Goal: Task Accomplishment & Management: Complete application form

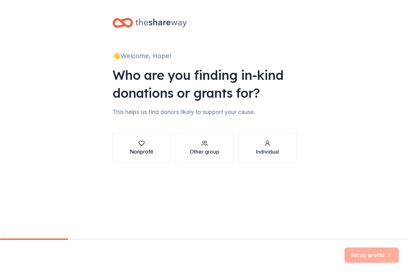
click at [136, 155] on div "Nonprofit" at bounding box center [141, 152] width 23 height 8
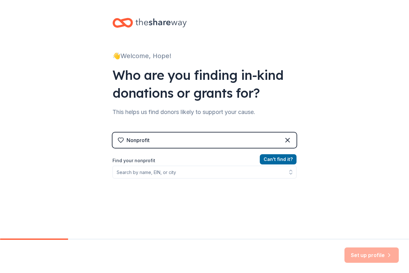
click at [152, 144] on div "Nonprofit" at bounding box center [204, 140] width 184 height 15
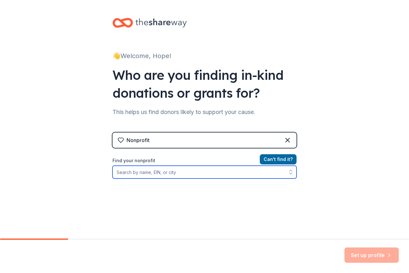
click at [130, 174] on input "Find your nonprofit" at bounding box center [204, 172] width 184 height 13
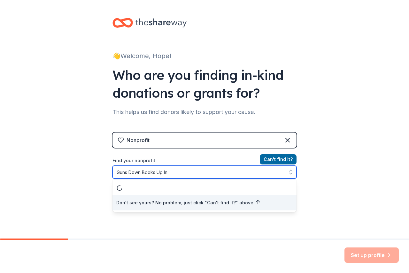
type input "Guns Down Books Up Inc"
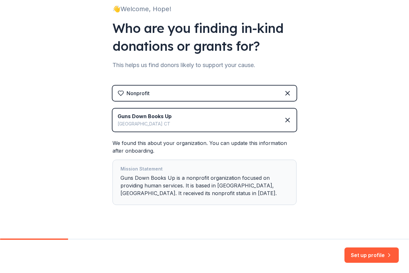
scroll to position [57, 0]
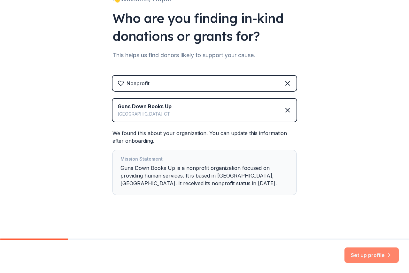
click at [371, 256] on button "Set up profile" at bounding box center [371, 255] width 54 height 15
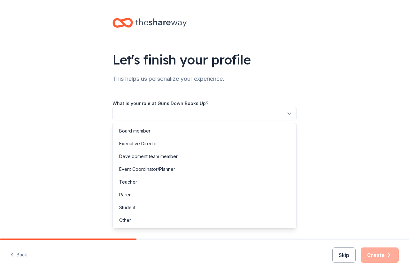
click at [145, 115] on button "button" at bounding box center [204, 113] width 184 height 13
click at [143, 114] on button "button" at bounding box center [204, 113] width 184 height 13
click at [143, 117] on button "button" at bounding box center [204, 113] width 184 height 13
click at [151, 144] on div "Executive Director" at bounding box center [138, 144] width 39 height 8
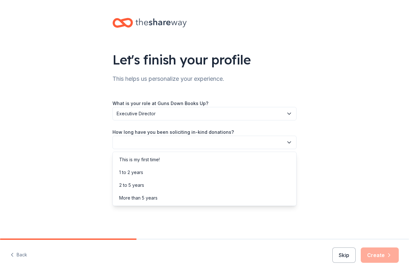
click at [137, 146] on button "button" at bounding box center [204, 142] width 184 height 13
click at [148, 196] on div "More than 5 years" at bounding box center [138, 198] width 38 height 8
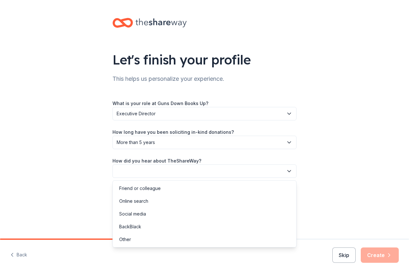
click at [151, 176] on button "button" at bounding box center [204, 171] width 184 height 13
click at [148, 200] on div "Online search" at bounding box center [133, 201] width 29 height 8
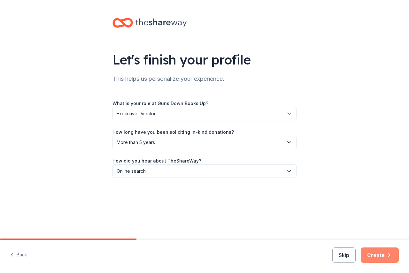
click at [377, 257] on button "Create" at bounding box center [380, 255] width 38 height 15
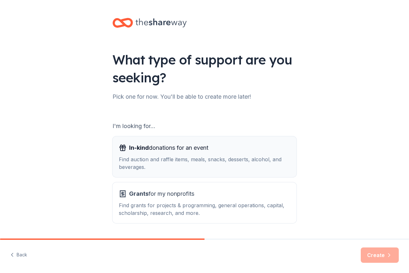
click at [139, 165] on div "Find auction and raffle items, meals, snacks, desserts, alcohol, and beverages." at bounding box center [204, 163] width 171 height 15
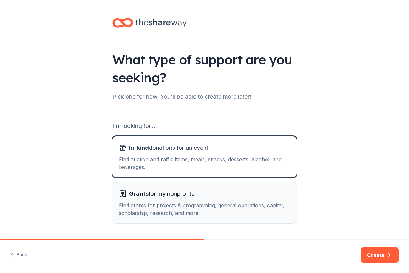
click at [135, 212] on div "Find grants for projects & programming, general operations, capital, scholarshi…" at bounding box center [204, 209] width 171 height 15
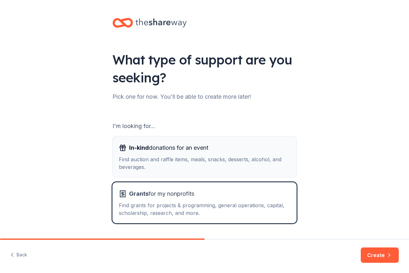
click at [142, 160] on div "Find auction and raffle items, meals, snacks, desserts, alcohol, and beverages." at bounding box center [204, 163] width 171 height 15
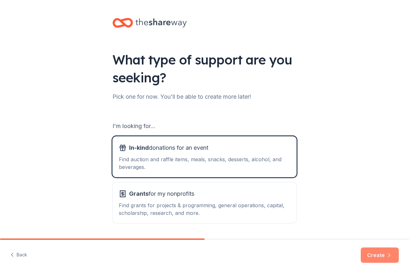
click at [375, 260] on button "Create" at bounding box center [380, 255] width 38 height 15
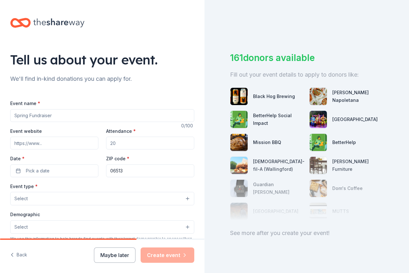
click at [61, 116] on input "Event name *" at bounding box center [102, 115] width 184 height 13
type input "[DATE][DATE]"
click at [121, 144] on input "Attendance *" at bounding box center [150, 143] width 88 height 13
type input "2"
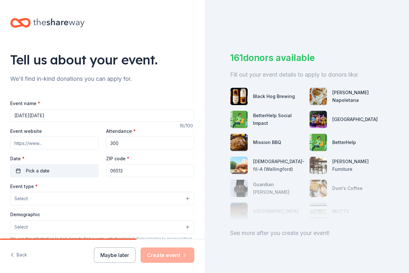
type input "300"
click at [36, 173] on span "Pick a date" at bounding box center [38, 171] width 24 height 8
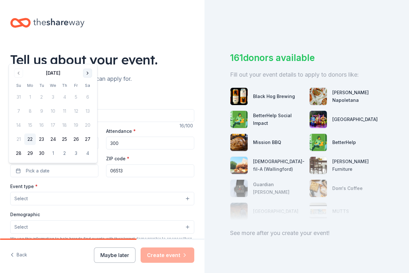
click at [88, 73] on button "Go to next month" at bounding box center [87, 73] width 9 height 9
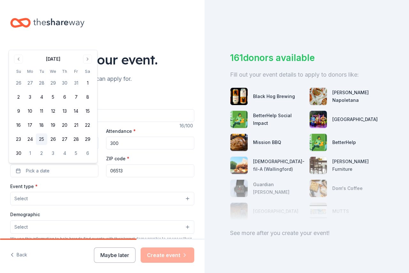
click at [42, 140] on button "25" at bounding box center [42, 140] width 12 height 12
click at [42, 138] on button "25" at bounding box center [42, 140] width 12 height 12
click at [84, 207] on div "Event type * Select Demographic Select We use this information to help brands f…" at bounding box center [102, 249] width 184 height 135
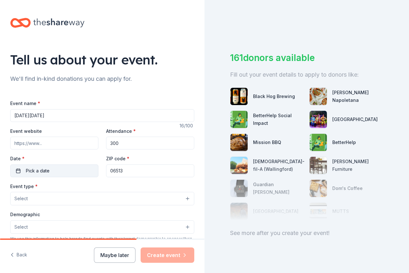
click at [44, 171] on span "Pick a date" at bounding box center [38, 171] width 24 height 8
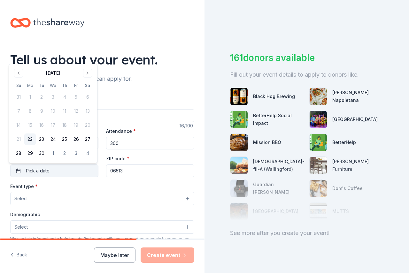
click at [44, 173] on span "Pick a date" at bounding box center [38, 171] width 24 height 8
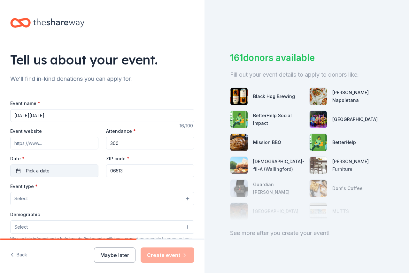
click at [44, 173] on span "Pick a date" at bounding box center [38, 171] width 24 height 8
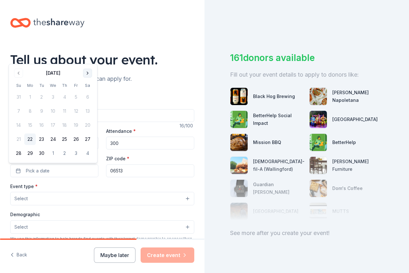
click at [86, 72] on button "Go to next month" at bounding box center [87, 73] width 9 height 9
click at [87, 73] on button "Go to next month" at bounding box center [87, 73] width 9 height 9
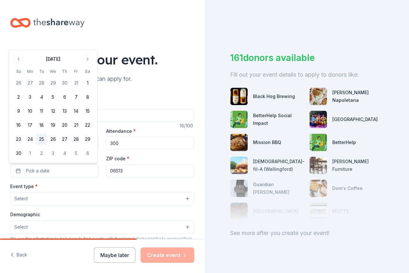
click at [41, 139] on button "25" at bounding box center [42, 140] width 12 height 12
click at [109, 201] on button "Select" at bounding box center [102, 198] width 184 height 13
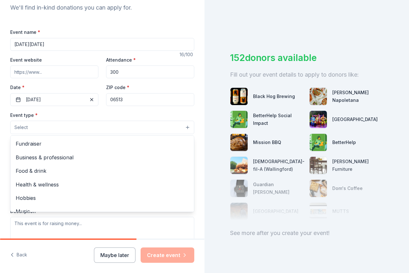
scroll to position [96, 0]
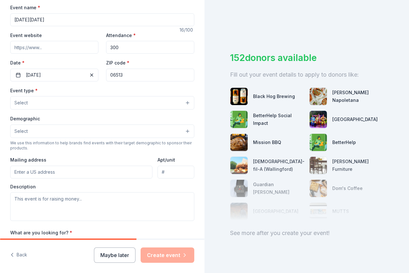
click at [36, 104] on button "Select" at bounding box center [102, 102] width 184 height 13
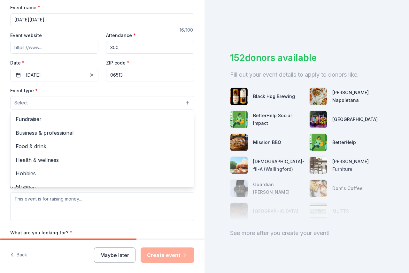
click at [42, 104] on button "Select" at bounding box center [102, 102] width 184 height 13
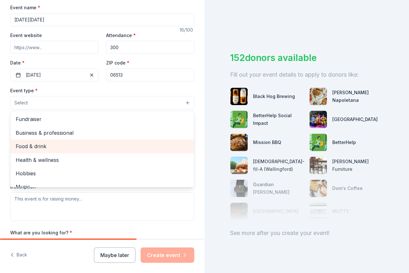
click at [44, 146] on span "Food & drink" at bounding box center [102, 146] width 173 height 8
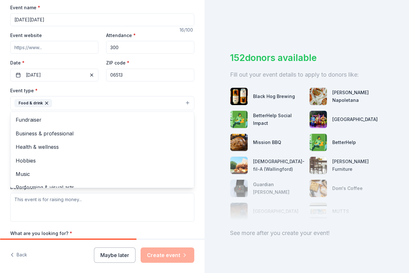
click at [168, 211] on div "Event type * Food & drink Fundraiser Business & professional Health & wellness …" at bounding box center [102, 154] width 184 height 135
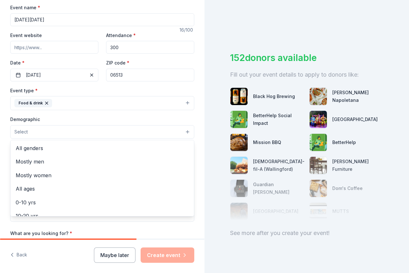
click at [49, 132] on button "Select" at bounding box center [102, 131] width 184 height 13
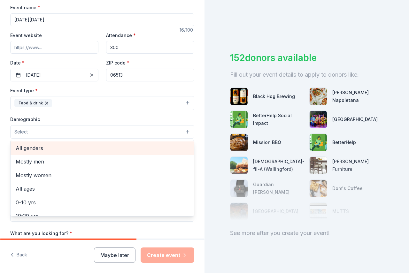
click at [34, 149] on span "All genders" at bounding box center [102, 148] width 173 height 8
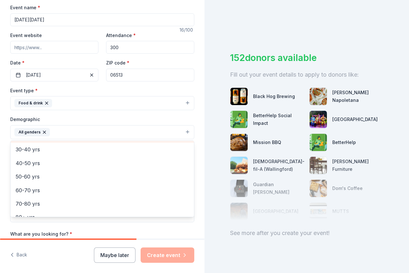
scroll to position [89, 0]
click at [205, 212] on div "Tell us about your event. We'll find in-kind donations you can apply for. Event…" at bounding box center [204, 136] width 409 height 273
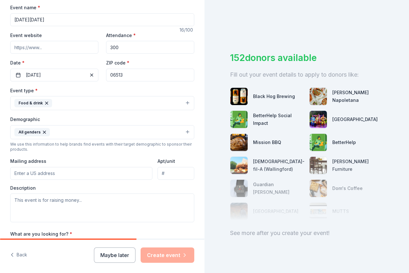
scroll to position [125, 0]
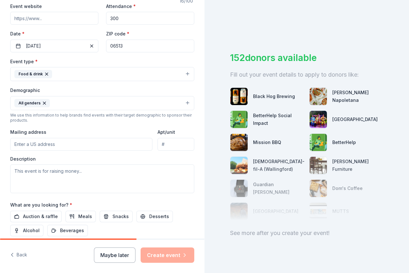
click at [50, 148] on input "Mailing address" at bounding box center [81, 144] width 142 height 13
type input "[STREET_ADDRESS][PERSON_NAME]"
click at [56, 142] on input "[STREET_ADDRESS][PERSON_NAME]" at bounding box center [81, 144] width 142 height 13
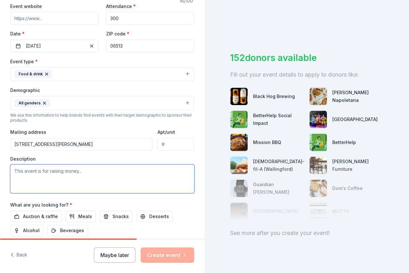
click at [44, 187] on textarea at bounding box center [102, 179] width 184 height 29
click at [86, 173] on textarea "To enrich screen reader interactions, please activate Accessibility in Grammarl…" at bounding box center [102, 179] width 184 height 29
click at [121, 178] on textarea "Guns Down Books Up Inc has been feeding residents on [DATE] & [DATE] at [GEOGRA…" at bounding box center [102, 179] width 184 height 29
click at [114, 170] on textarea "Guns Down Books Up Inc. has been providing" at bounding box center [102, 179] width 184 height 29
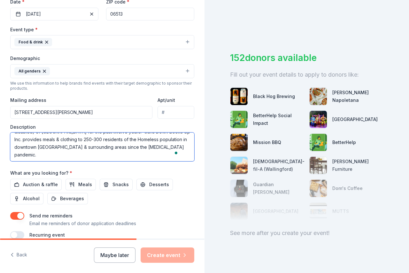
scroll to position [0, 0]
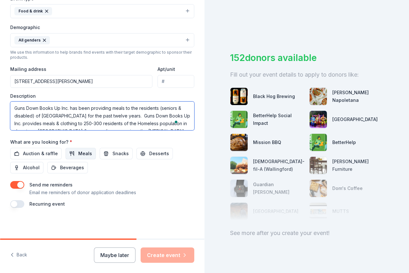
type textarea "Guns Down Books Up Inc. has been providing meals to the residents (seniors & di…"
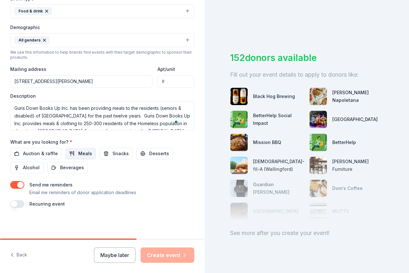
click at [88, 156] on span "Meals" at bounding box center [85, 154] width 14 height 8
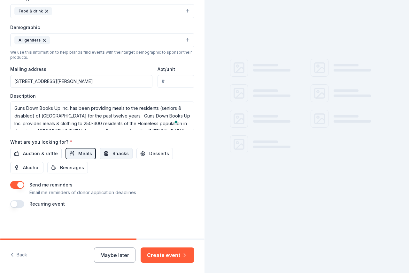
click at [116, 154] on span "Snacks" at bounding box center [120, 154] width 16 height 8
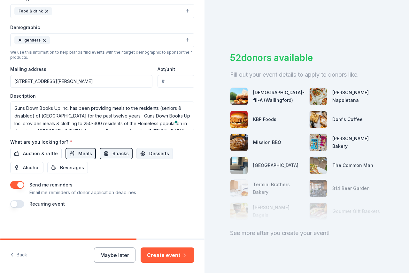
click at [150, 153] on span "Desserts" at bounding box center [159, 154] width 20 height 8
click at [73, 168] on span "Beverages" at bounding box center [72, 168] width 24 height 8
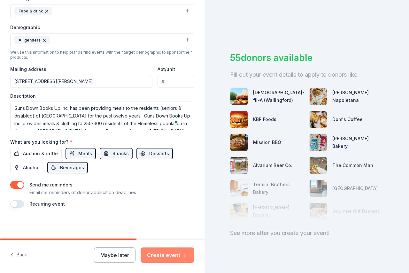
click at [164, 256] on button "Create event" at bounding box center [168, 255] width 54 height 15
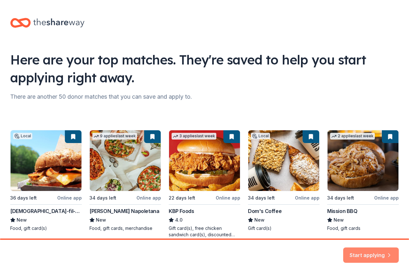
click at [359, 255] on button "Start applying" at bounding box center [371, 252] width 56 height 15
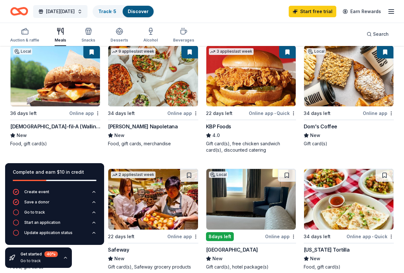
scroll to position [96, 0]
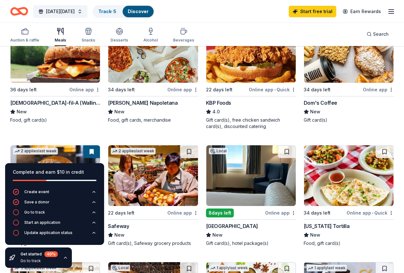
click at [108, 260] on div "Complete and earn $10 in credit Create event Save a donor Go to track Start an …" at bounding box center [54, 215] width 109 height 115
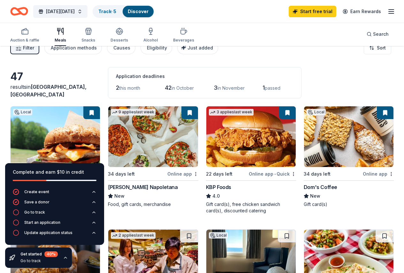
scroll to position [0, 0]
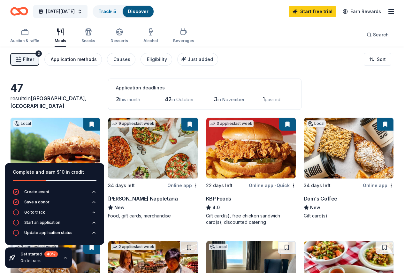
click at [88, 63] on button "Application methods" at bounding box center [73, 59] width 58 height 13
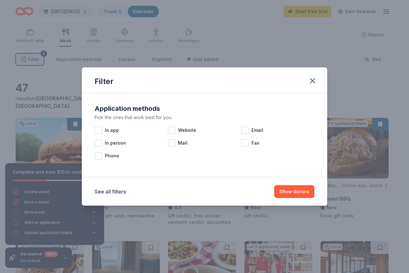
click at [30, 61] on div "Filter Application methods Pick the ones that work best for you. In app Website…" at bounding box center [204, 136] width 409 height 273
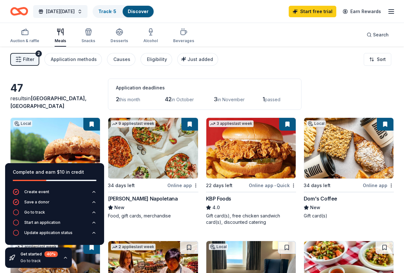
click at [30, 61] on span "Filter" at bounding box center [28, 60] width 11 height 8
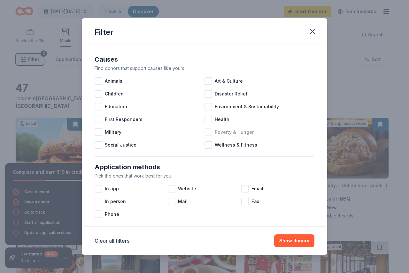
click at [205, 132] on div at bounding box center [209, 132] width 8 height 8
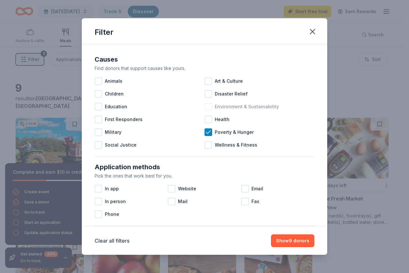
click at [206, 106] on div at bounding box center [209, 107] width 8 height 8
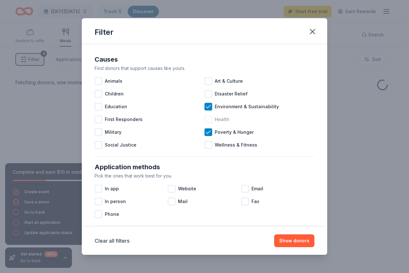
click at [207, 122] on div at bounding box center [209, 120] width 8 height 8
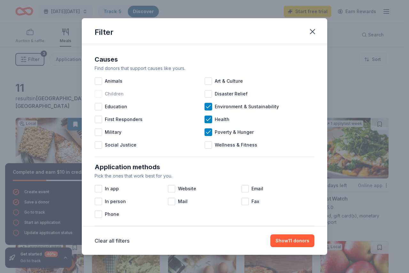
click at [96, 94] on div at bounding box center [99, 94] width 8 height 8
click at [96, 105] on div at bounding box center [99, 107] width 8 height 8
click at [207, 145] on div at bounding box center [209, 145] width 8 height 8
click at [96, 144] on div at bounding box center [99, 145] width 8 height 8
click at [99, 203] on div at bounding box center [99, 202] width 8 height 8
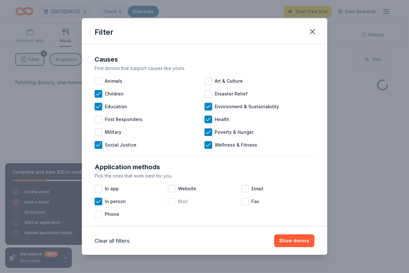
click at [171, 199] on div at bounding box center [172, 202] width 8 height 8
click at [170, 203] on icon at bounding box center [171, 201] width 6 height 6
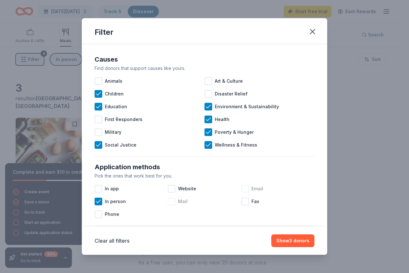
click at [244, 188] on div at bounding box center [245, 189] width 8 height 8
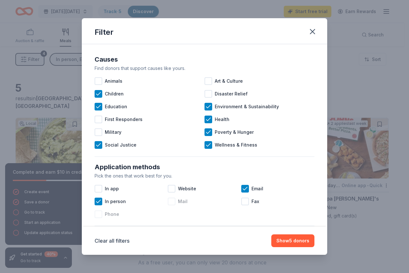
click at [101, 216] on div at bounding box center [99, 215] width 8 height 8
click at [294, 242] on button "Show 5 donors" at bounding box center [292, 241] width 43 height 13
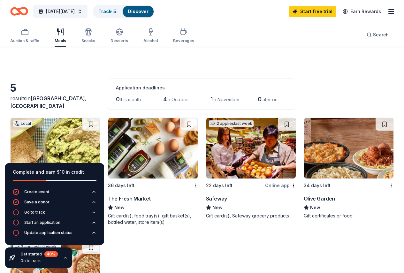
scroll to position [96, 0]
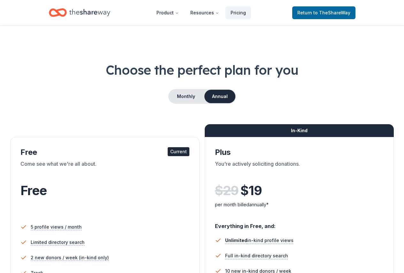
click at [63, 183] on div "Free" at bounding box center [104, 191] width 169 height 18
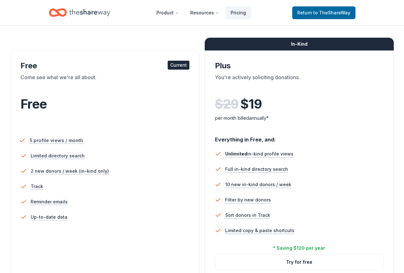
scroll to position [96, 0]
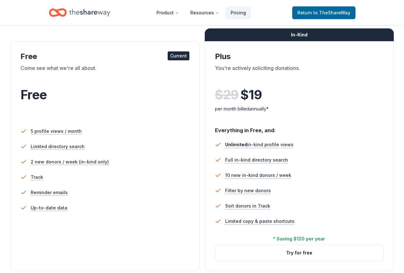
click at [54, 221] on ul "5 profile views / month Limited directory search 2 new donors / week (in-kind o…" at bounding box center [104, 171] width 169 height 100
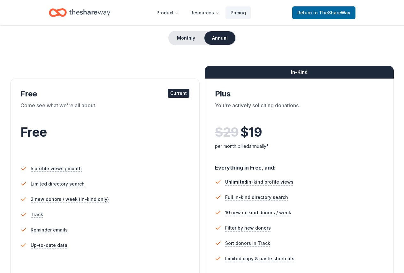
scroll to position [0, 0]
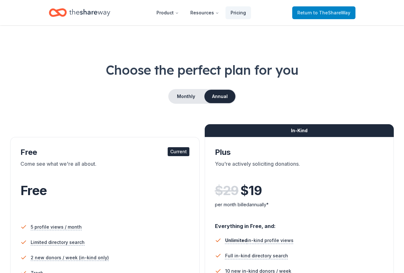
click at [313, 11] on span "Return to TheShareWay" at bounding box center [323, 13] width 53 height 8
